Goal: Task Accomplishment & Management: Manage account settings

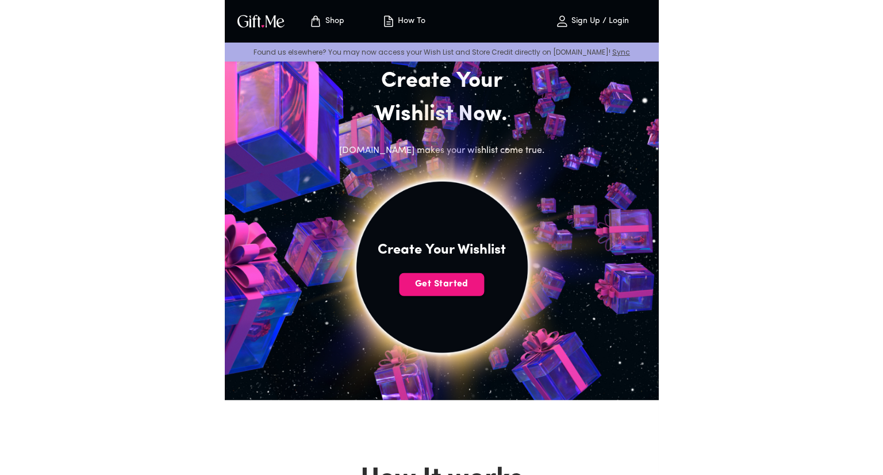
scroll to position [37, 0]
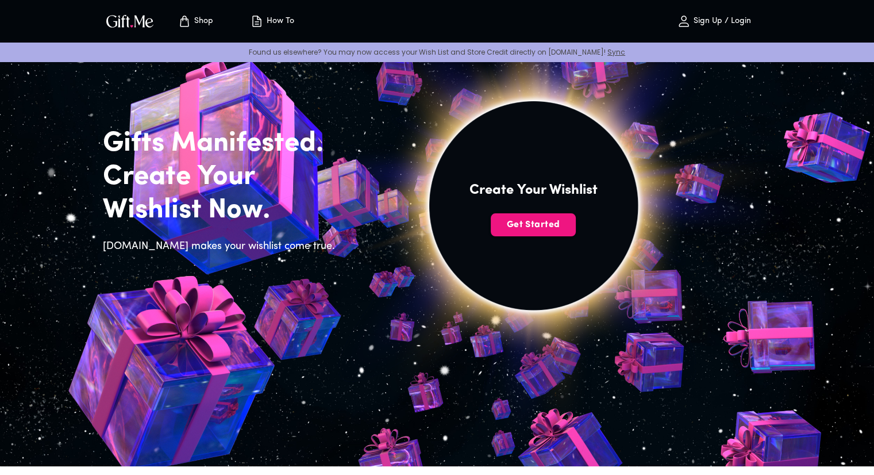
click at [442, 23] on p "Sign Up / Login" at bounding box center [721, 22] width 60 height 10
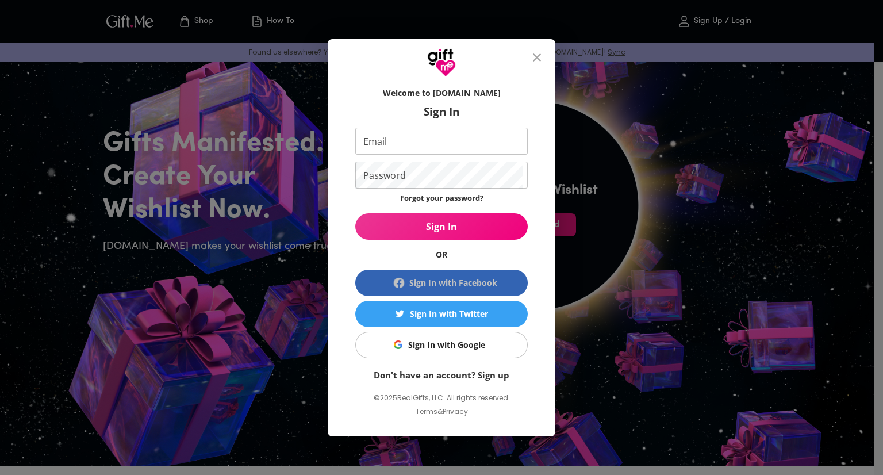
click at [442, 283] on div "Sign In with Facebook" at bounding box center [453, 282] width 88 height 13
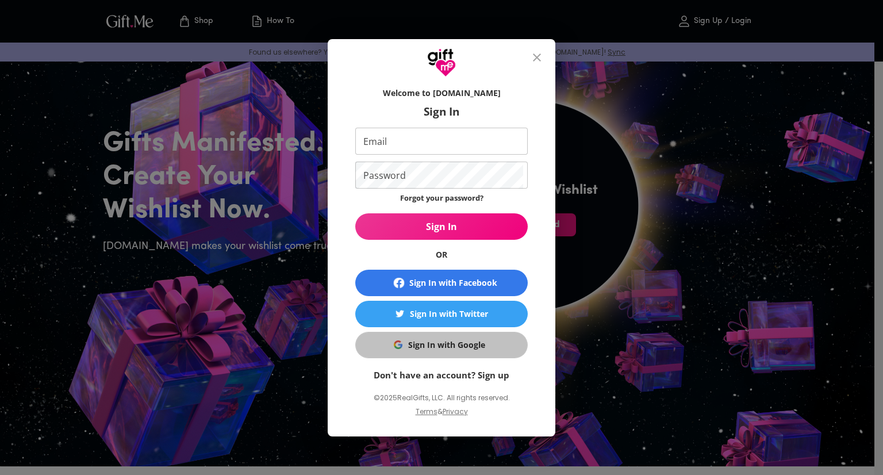
click at [442, 341] on div "Sign In with Google" at bounding box center [446, 344] width 77 height 13
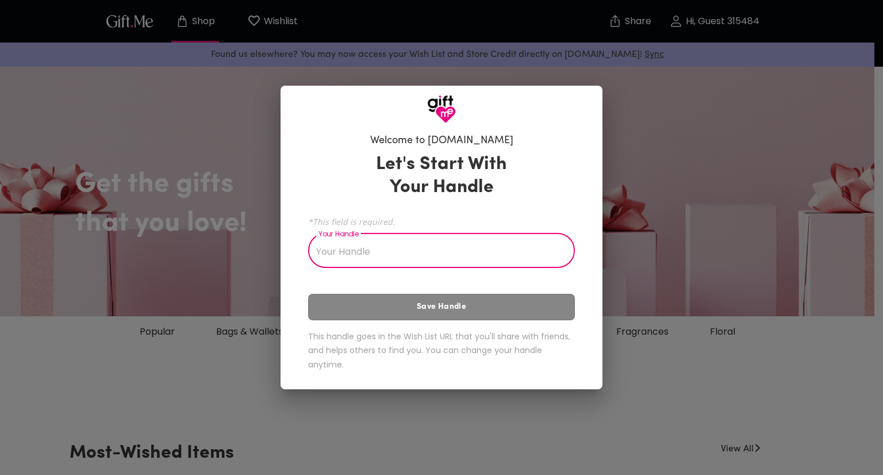
click at [488, 249] on input "Your Handle" at bounding box center [435, 252] width 254 height 32
click at [539, 309] on div "Let's Start With Your Handle *This field is required. Your Handle Your Handle S…" at bounding box center [441, 264] width 267 height 233
click at [506, 249] on input "Your Handle" at bounding box center [435, 252] width 254 height 32
click at [481, 252] on input "Your Handle" at bounding box center [435, 252] width 254 height 32
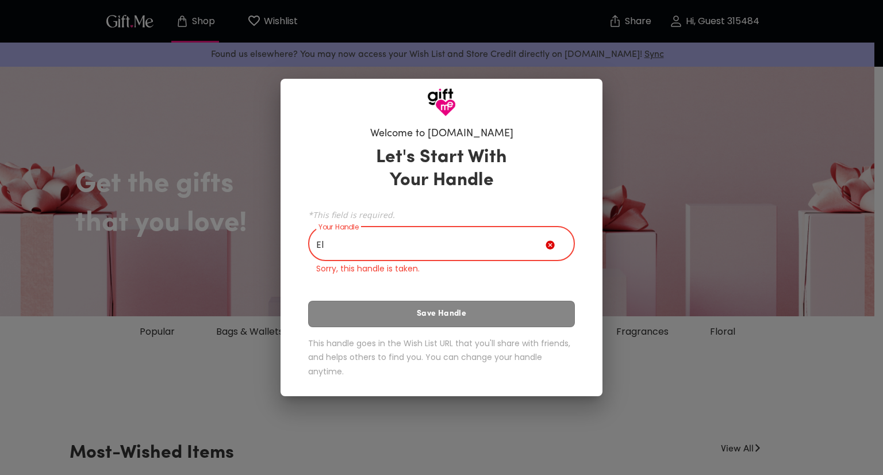
type input "E"
click at [452, 241] on input "EJ" at bounding box center [426, 245] width 237 height 32
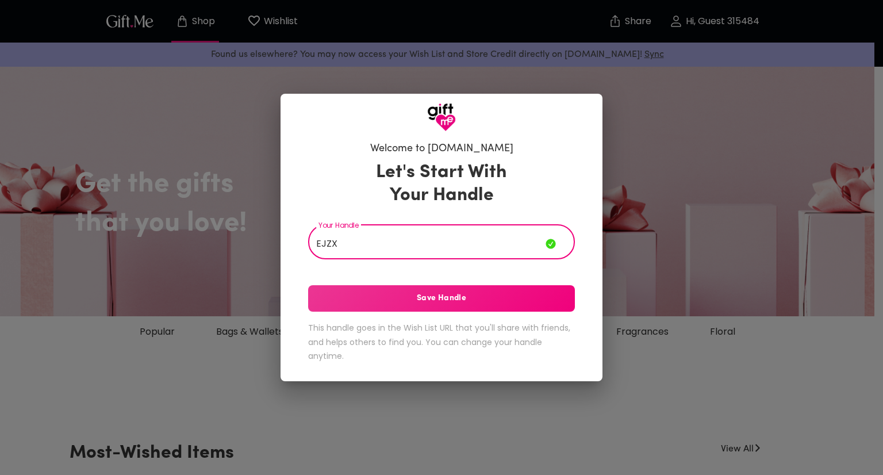
type input "EJZX"
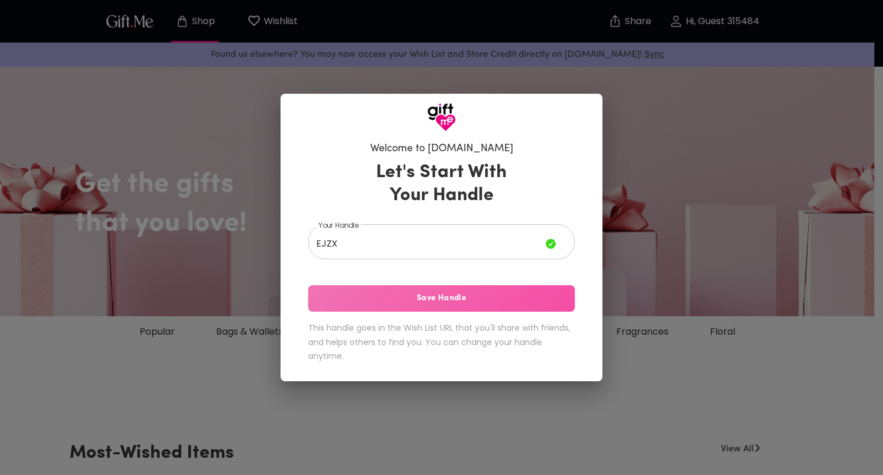
click at [463, 295] on span "Save Handle" at bounding box center [441, 298] width 267 height 13
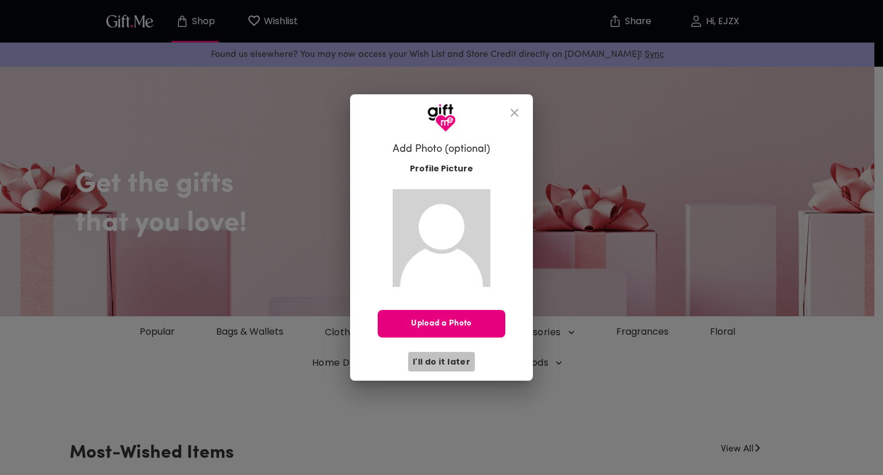
click at [453, 356] on span "I'll do it later" at bounding box center [441, 361] width 57 height 13
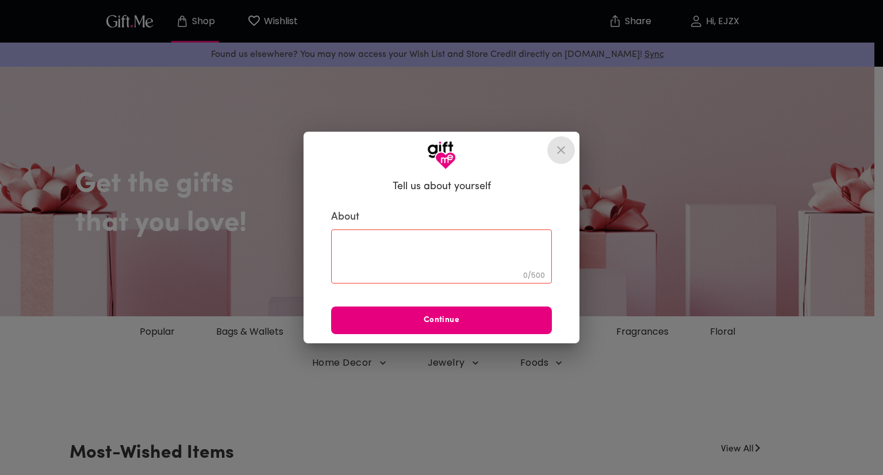
click at [556, 149] on icon "close" at bounding box center [561, 150] width 14 height 14
